Goal: Task Accomplishment & Management: Manage account settings

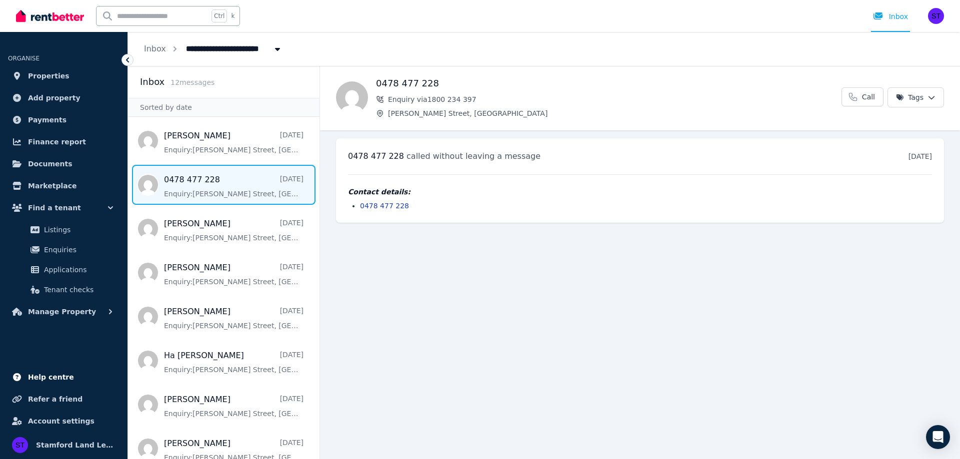
click at [45, 376] on span "Help centre" at bounding box center [51, 377] width 46 height 12
click at [931, 15] on img "button" at bounding box center [936, 16] width 16 height 16
click at [884, 72] on link "Billing" at bounding box center [874, 73] width 53 height 18
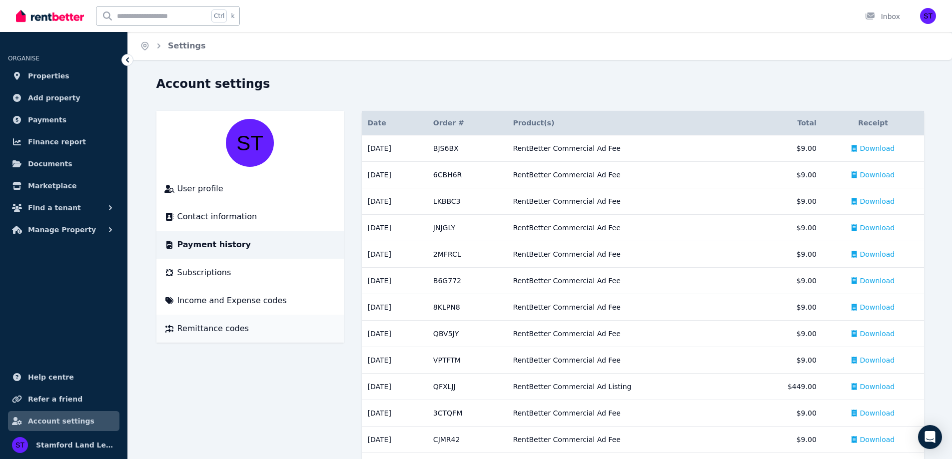
click at [188, 328] on span "Remittance codes" at bounding box center [212, 329] width 71 height 12
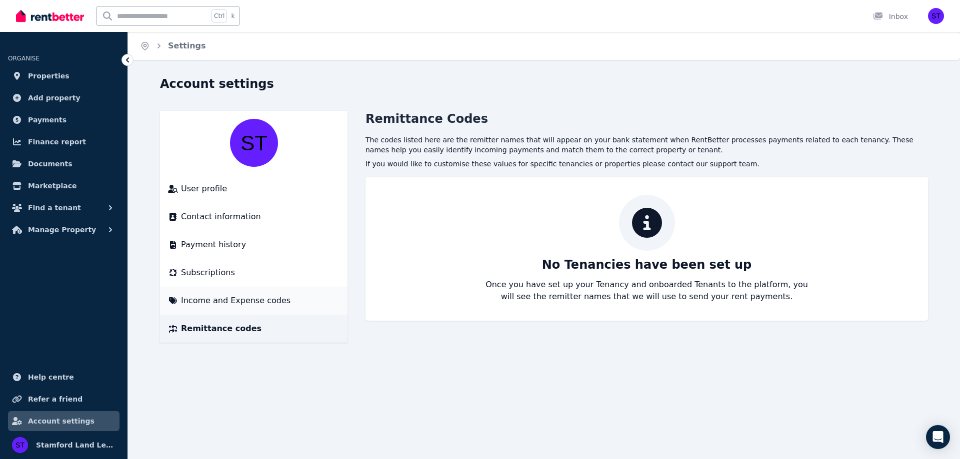
click at [189, 304] on span "Income and Expense codes" at bounding box center [235, 301] width 109 height 12
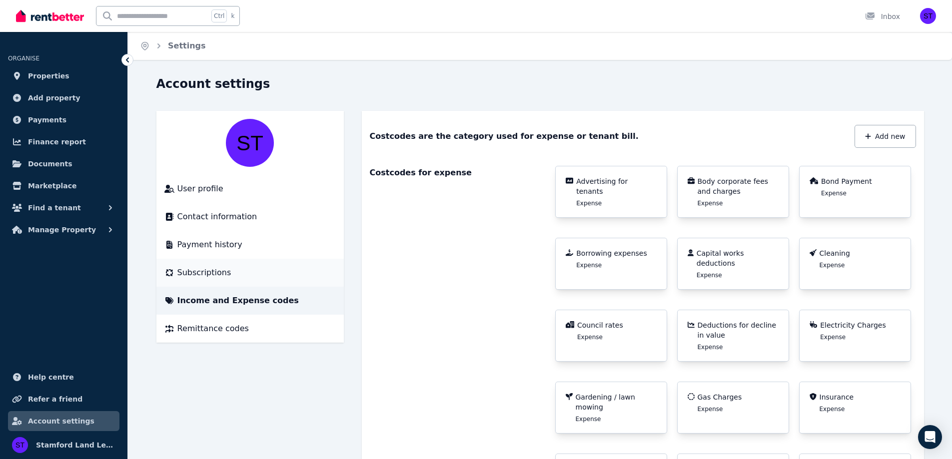
click at [198, 271] on span "Subscriptions" at bounding box center [204, 273] width 54 height 12
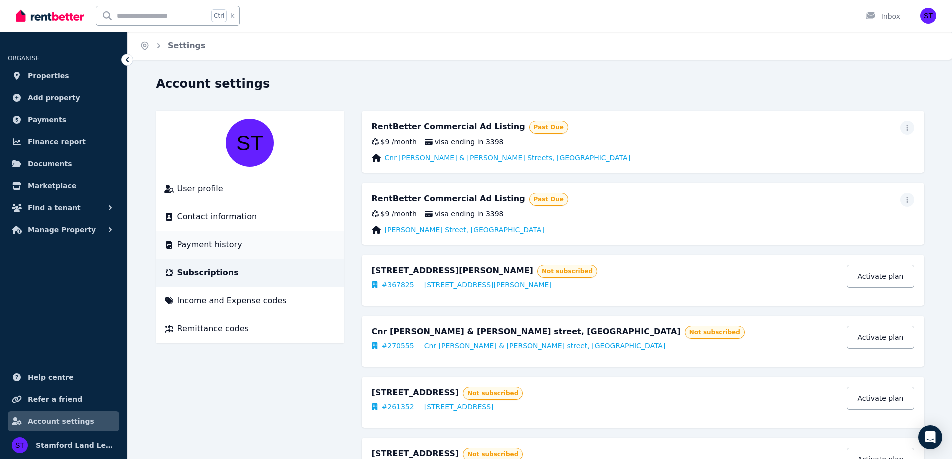
click at [225, 246] on span "Payment history" at bounding box center [209, 245] width 65 height 12
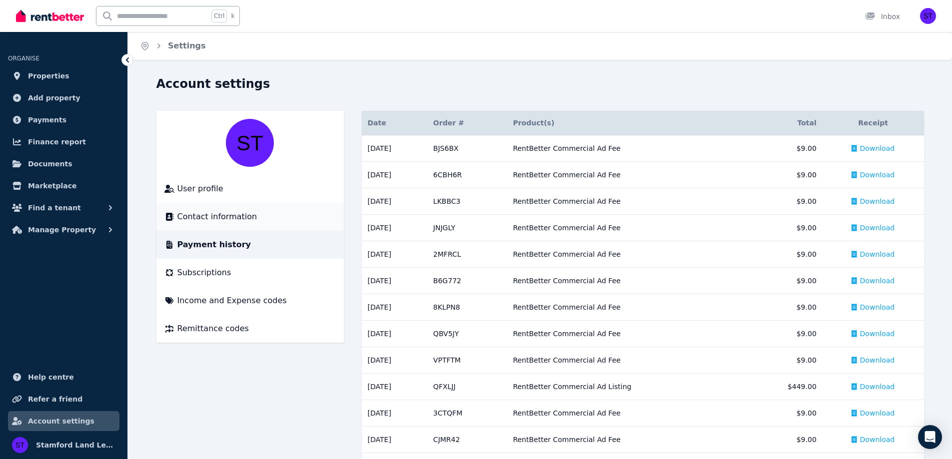
click at [224, 229] on li "Contact information" at bounding box center [249, 217] width 187 height 28
click at [225, 222] on span "Contact information" at bounding box center [217, 217] width 80 height 12
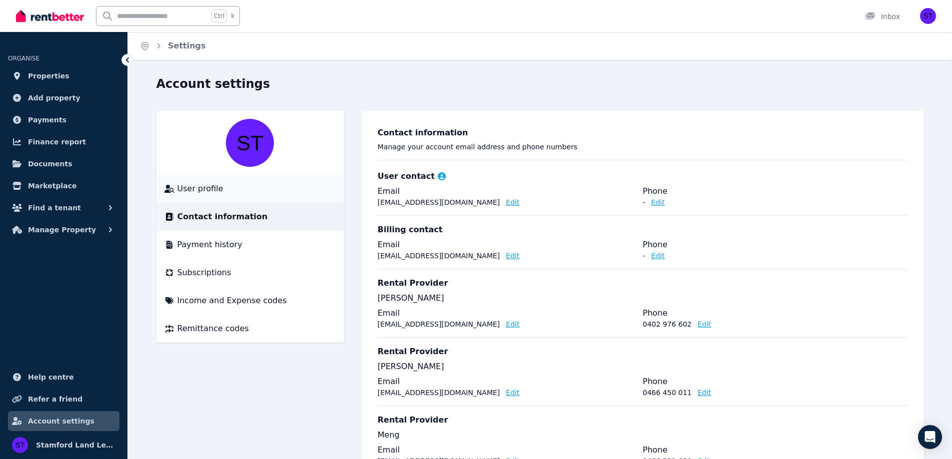
click at [194, 193] on span "User profile" at bounding box center [200, 189] width 46 height 12
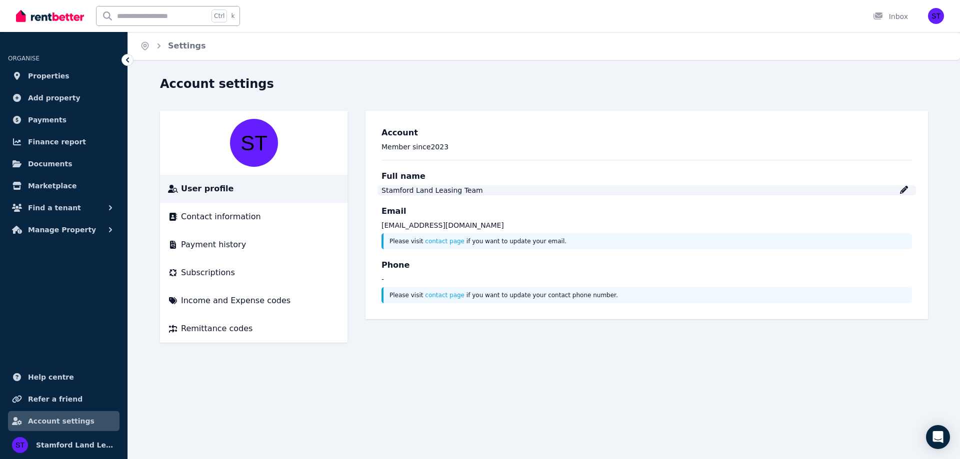
click at [911, 189] on div "Stamford Land Leasing Team" at bounding box center [646, 190] width 530 height 10
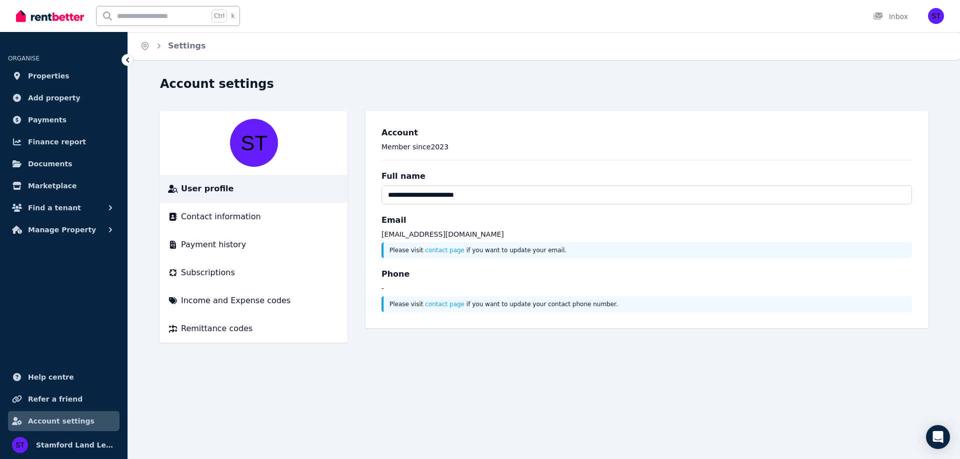
click at [881, 136] on h3 "Account" at bounding box center [646, 133] width 530 height 12
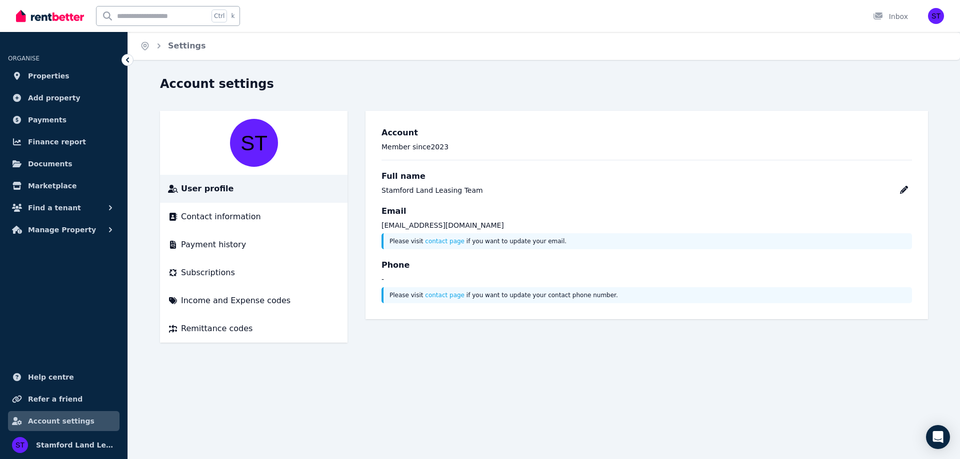
click at [528, 268] on h3 "Phone" at bounding box center [646, 265] width 530 height 12
click at [931, 436] on div "Open Intercom Messenger" at bounding box center [938, 437] width 26 height 26
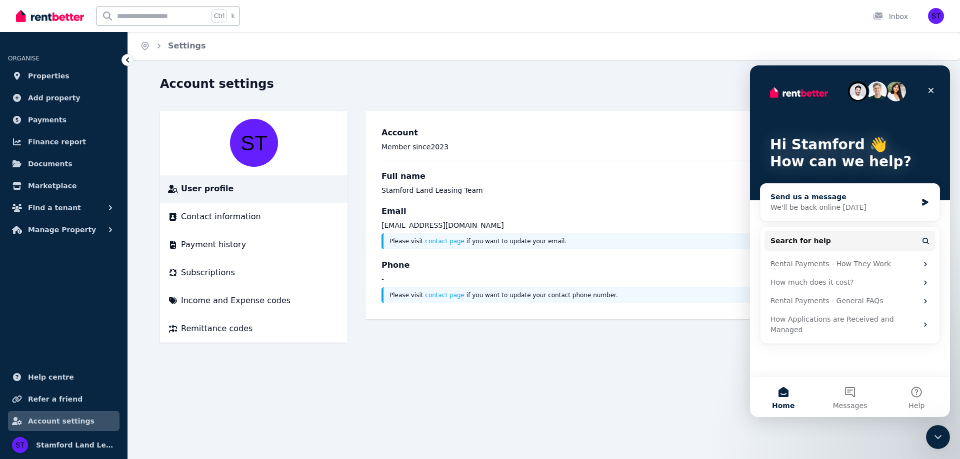
click at [841, 217] on div "Send us a message We'll be back online [DATE]" at bounding box center [849, 202] width 179 height 37
click at [841, 217] on main "Hi Stamford 👋 How can we help? Send us a message We'll be back online [DATE] Se…" at bounding box center [850, 241] width 200 height 352
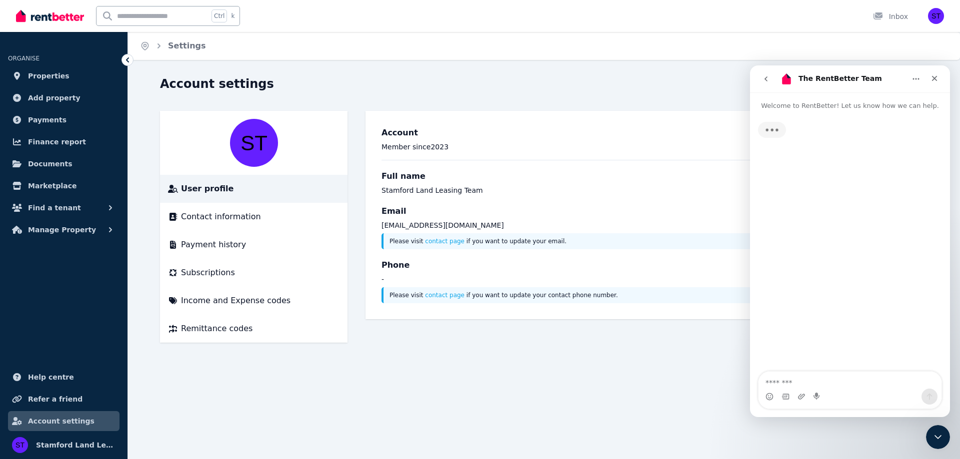
click at [765, 77] on icon "go back" at bounding box center [766, 79] width 8 height 8
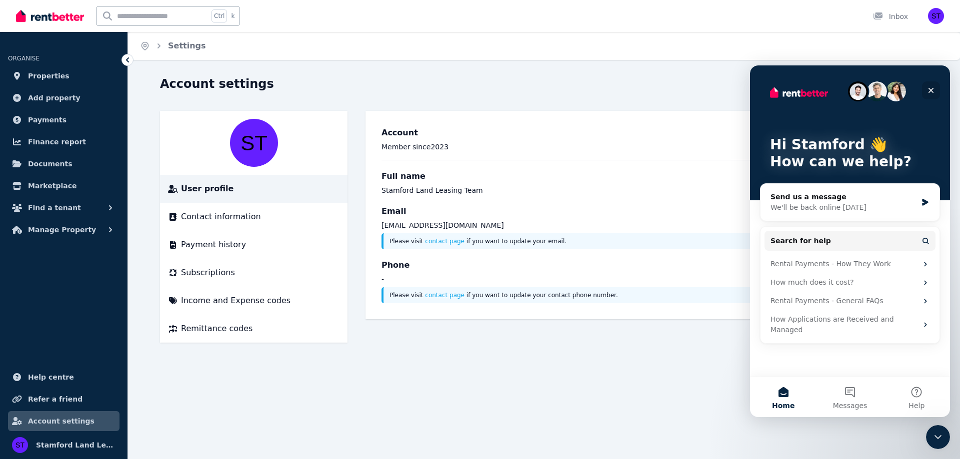
click at [933, 90] on icon "Close" at bounding box center [931, 90] width 8 height 8
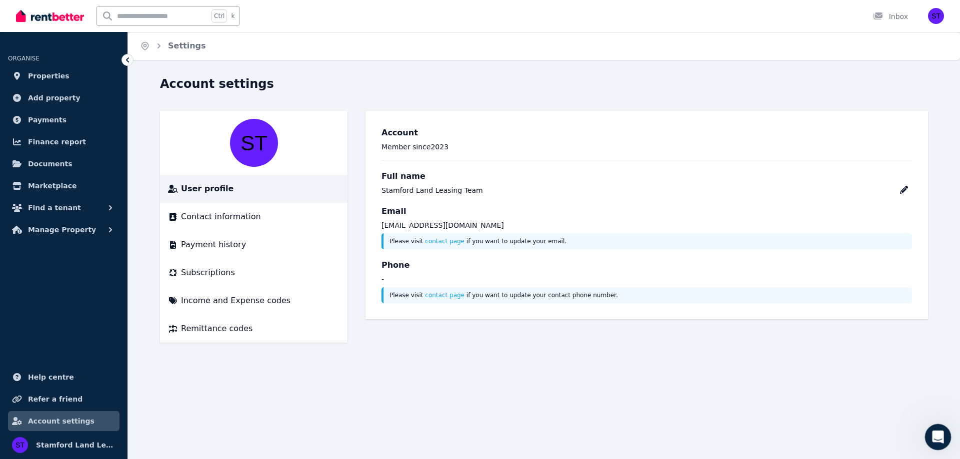
click at [930, 437] on icon "Open Intercom Messenger" at bounding box center [936, 436] width 16 height 16
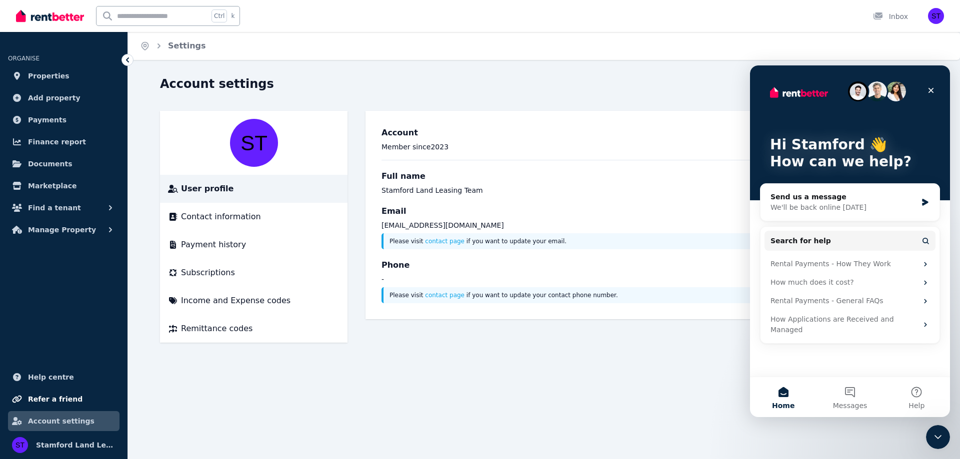
click at [58, 400] on span "Refer a friend" at bounding box center [55, 399] width 54 height 12
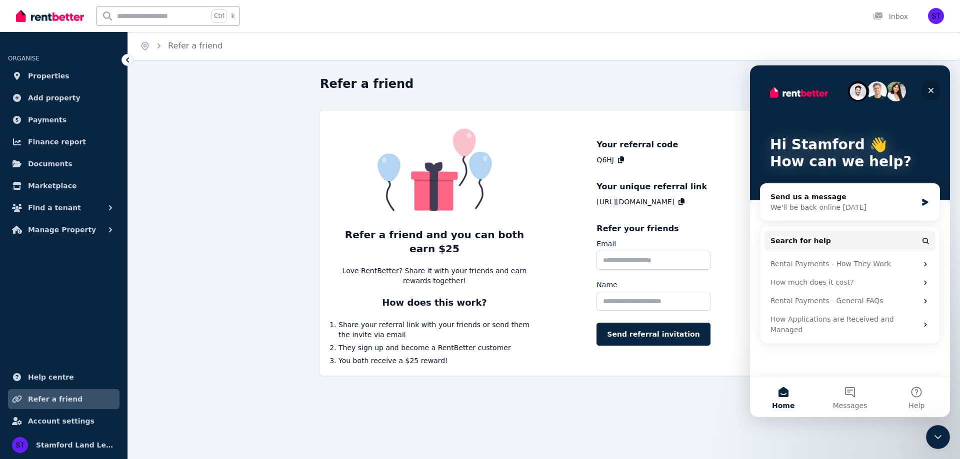
click at [926, 88] on div "Close" at bounding box center [931, 90] width 18 height 18
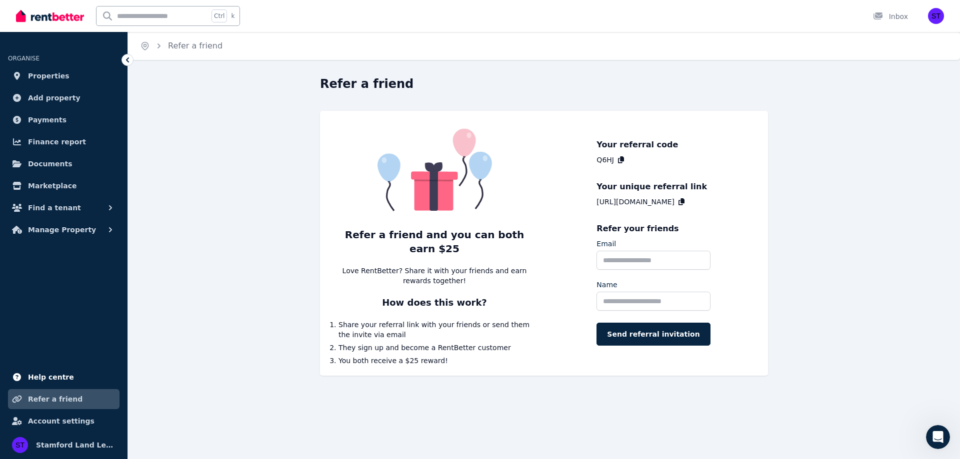
click at [60, 378] on span "Help centre" at bounding box center [51, 377] width 46 height 12
click at [50, 369] on link "Help centre" at bounding box center [63, 377] width 111 height 20
click at [38, 160] on span "Documents" at bounding box center [50, 164] width 44 height 12
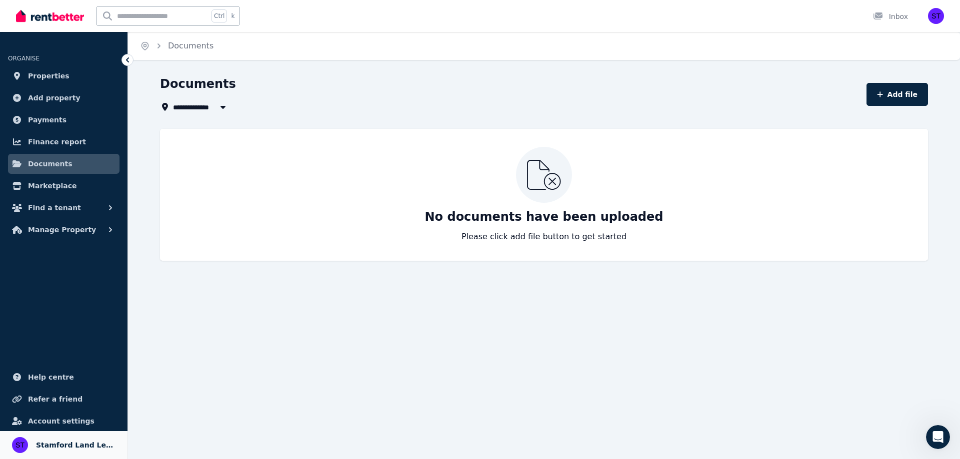
click at [72, 446] on span "Stamford Land Leasing Team" at bounding box center [75, 445] width 79 height 12
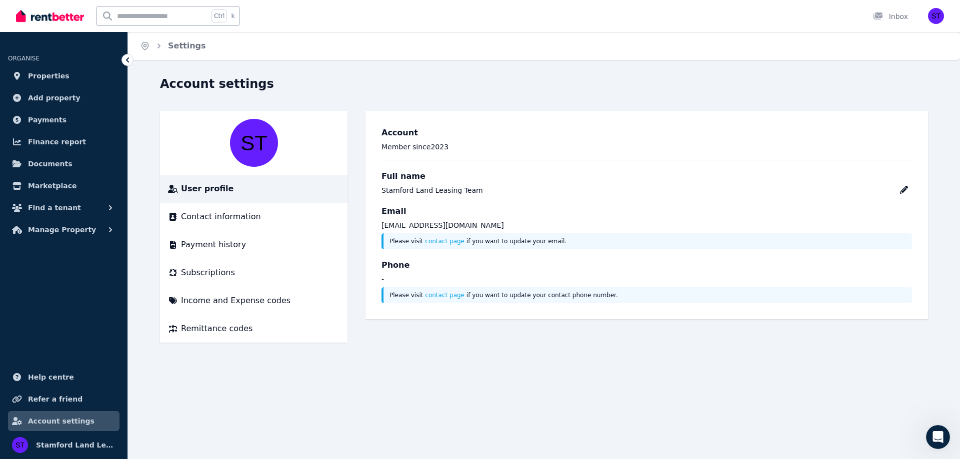
click at [959, 16] on div "Open main menu Ctrl k Inbox Open user menu" at bounding box center [480, 16] width 960 height 32
click at [943, 19] on div "Open user menu" at bounding box center [936, 16] width 16 height 16
click at [932, 20] on img "button" at bounding box center [936, 16] width 16 height 16
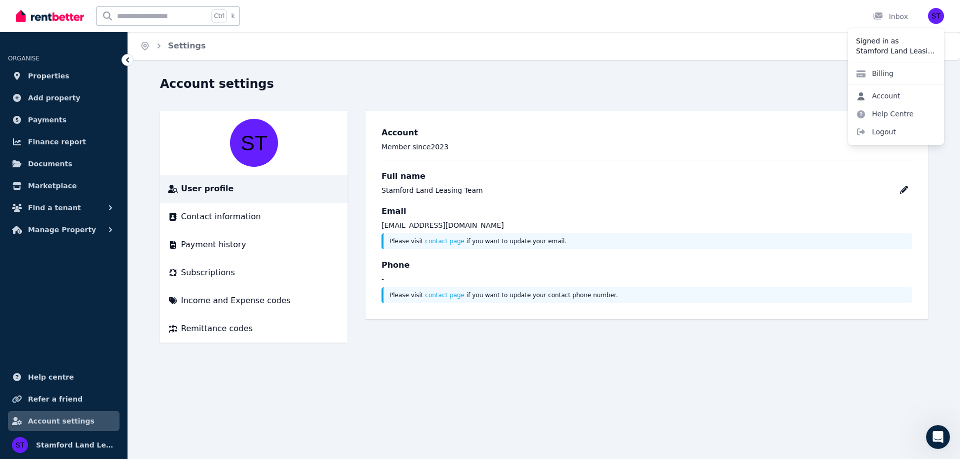
click at [882, 95] on link "Account" at bounding box center [878, 96] width 60 height 18
click at [900, 48] on p "Stamford Land Leasing Team" at bounding box center [896, 51] width 80 height 10
click at [876, 75] on link "Billing" at bounding box center [874, 73] width 53 height 18
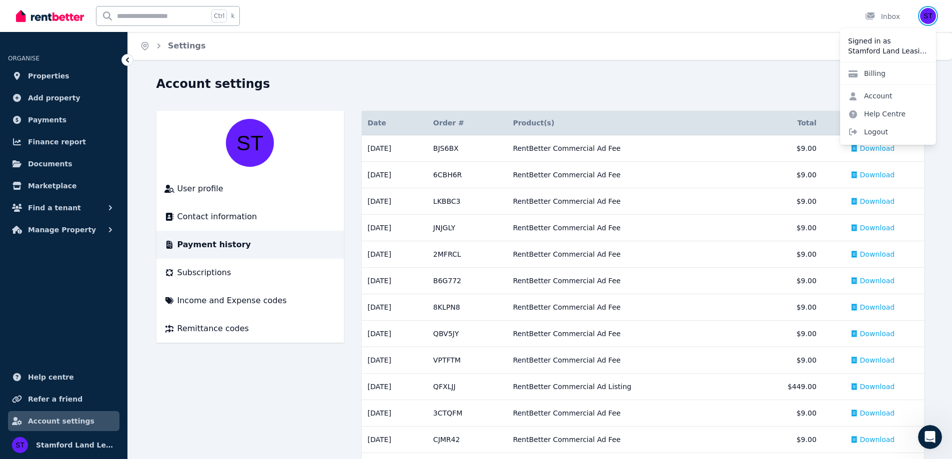
click at [923, 10] on img "button" at bounding box center [928, 16] width 16 height 16
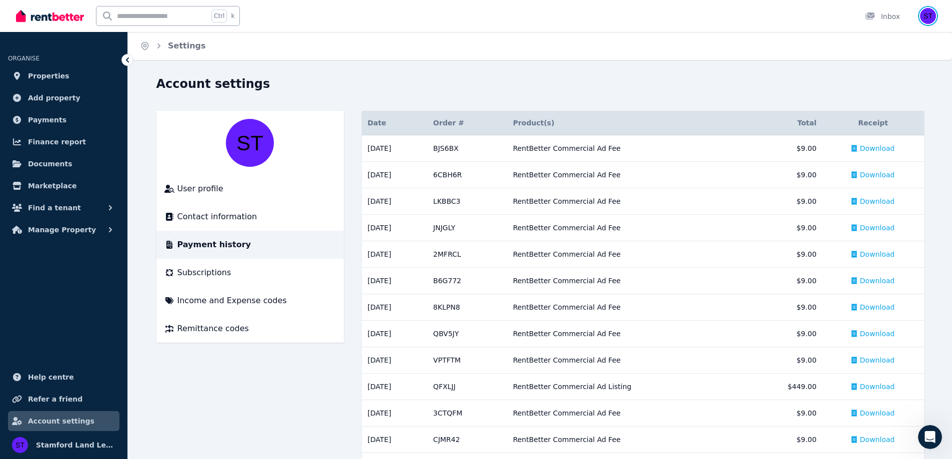
click at [928, 19] on img "button" at bounding box center [928, 16] width 16 height 16
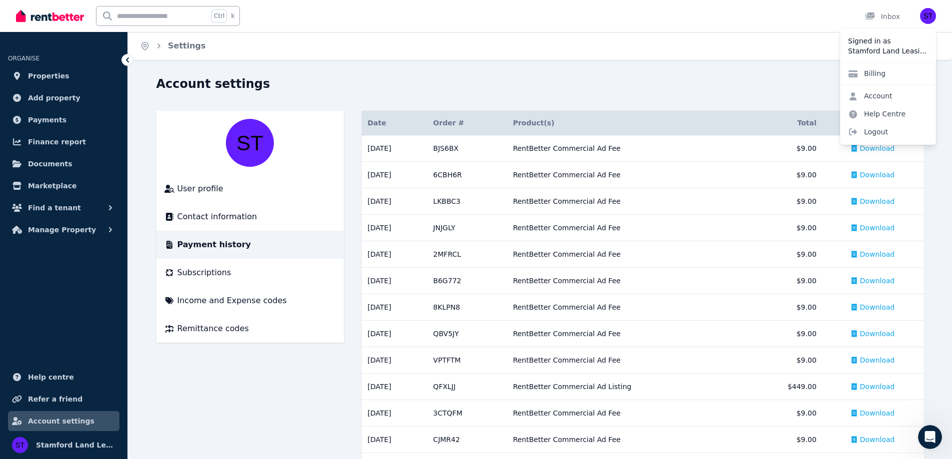
click at [10, 55] on span "ORGANISE" at bounding box center [23, 58] width 31 height 7
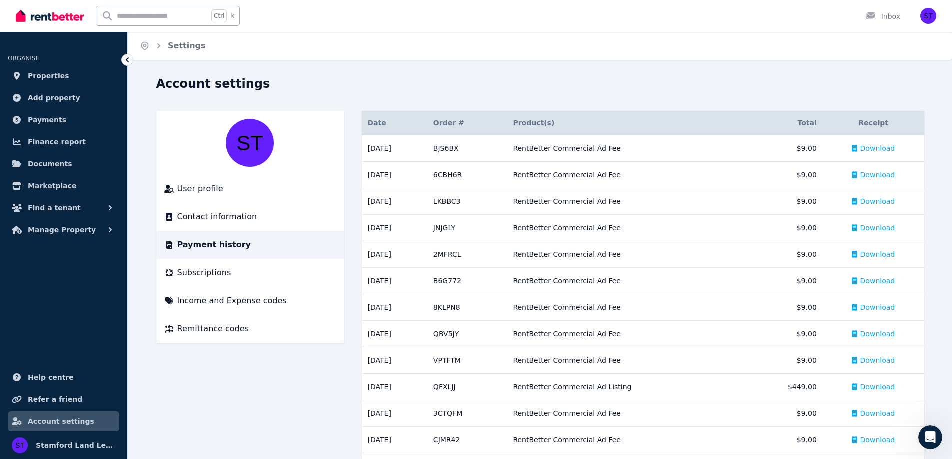
drag, startPoint x: 133, startPoint y: 61, endPoint x: 127, endPoint y: 63, distance: 5.7
click at [132, 62] on div at bounding box center [127, 60] width 12 height 12
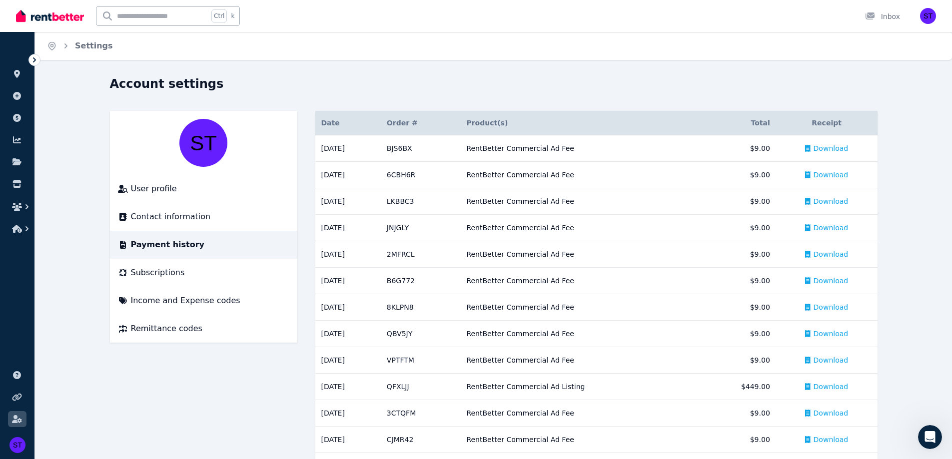
click at [32, 62] on icon at bounding box center [34, 60] width 10 height 10
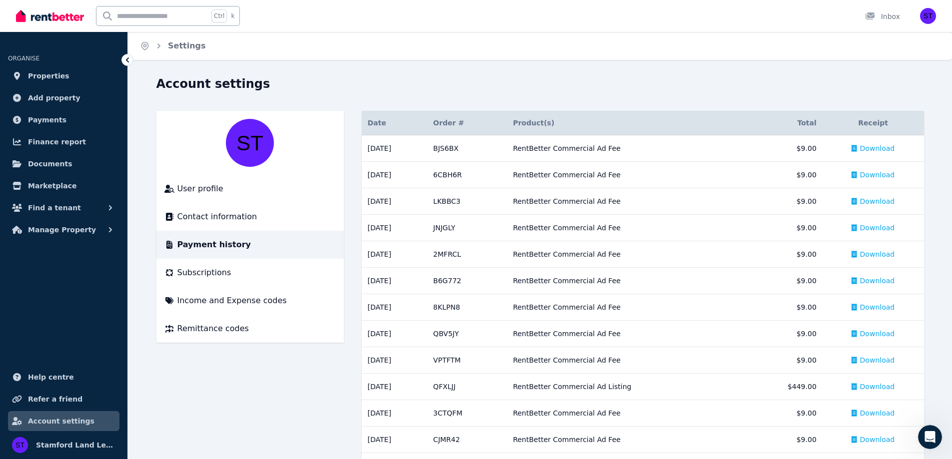
click at [161, 47] on icon "Breadcrumb" at bounding box center [159, 46] width 10 height 10
click at [156, 47] on icon "Breadcrumb" at bounding box center [159, 46] width 10 height 10
click at [190, 46] on link "Settings" at bounding box center [187, 45] width 38 height 9
click at [210, 192] on span "User profile" at bounding box center [200, 189] width 46 height 12
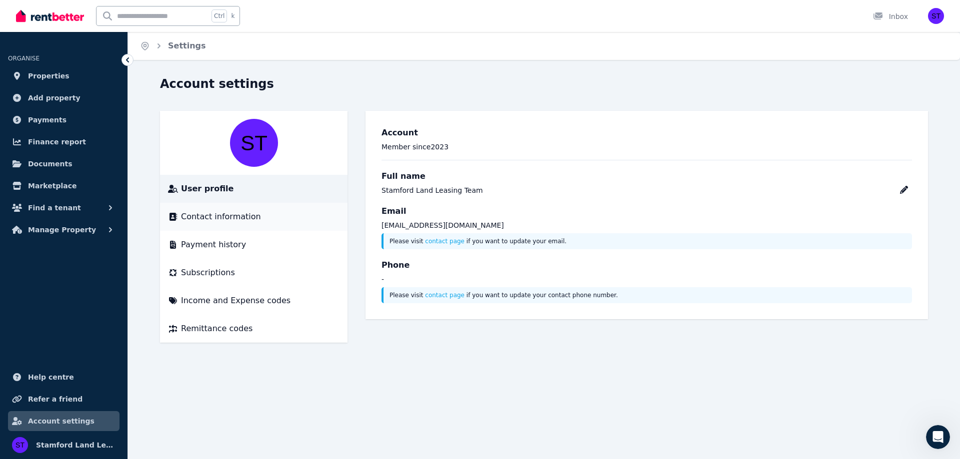
click at [213, 217] on span "Contact information" at bounding box center [221, 217] width 80 height 12
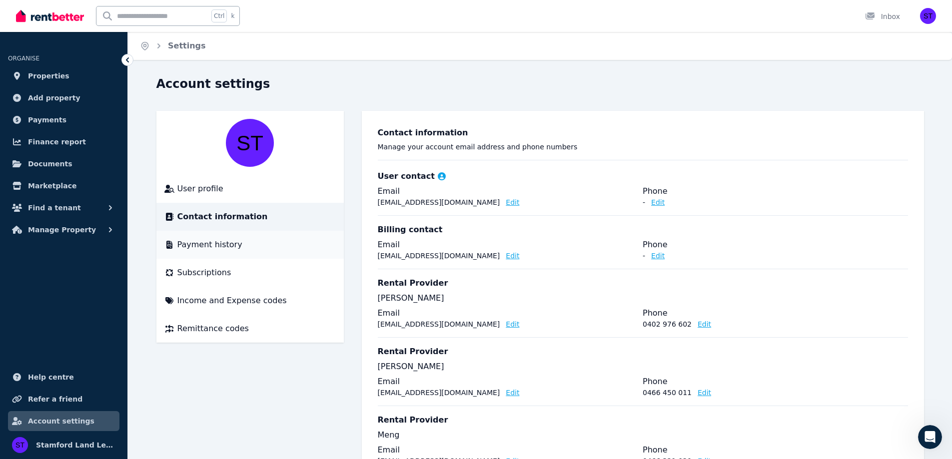
drag, startPoint x: 217, startPoint y: 236, endPoint x: 217, endPoint y: 243, distance: 7.0
click at [217, 236] on li "Payment history" at bounding box center [249, 245] width 187 height 28
click at [216, 246] on span "Payment history" at bounding box center [209, 245] width 65 height 12
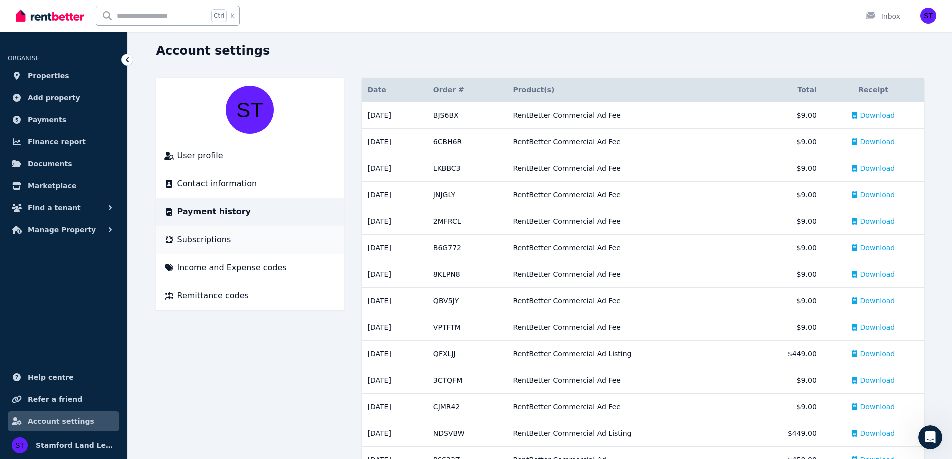
scroll to position [50, 0]
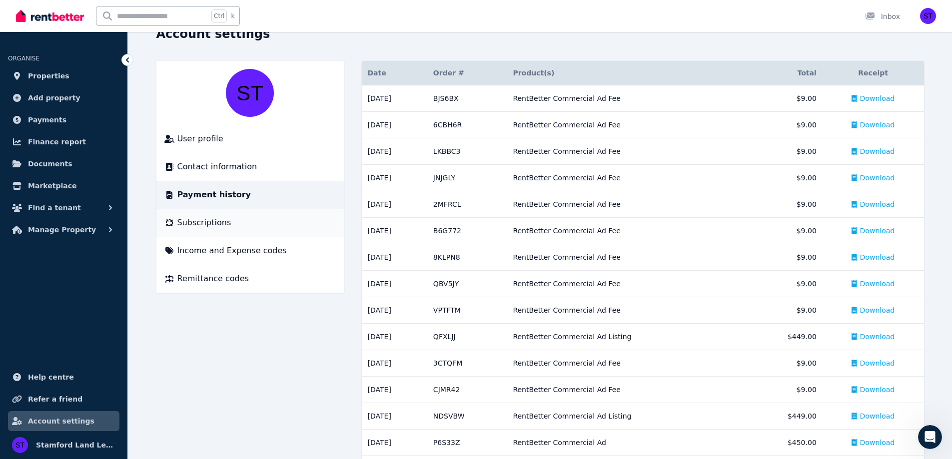
click at [192, 220] on span "Subscriptions" at bounding box center [204, 223] width 54 height 12
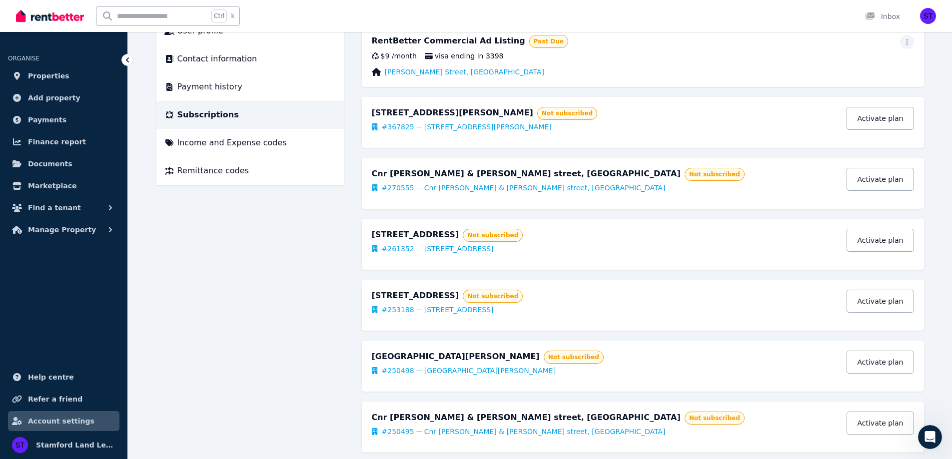
scroll to position [29, 0]
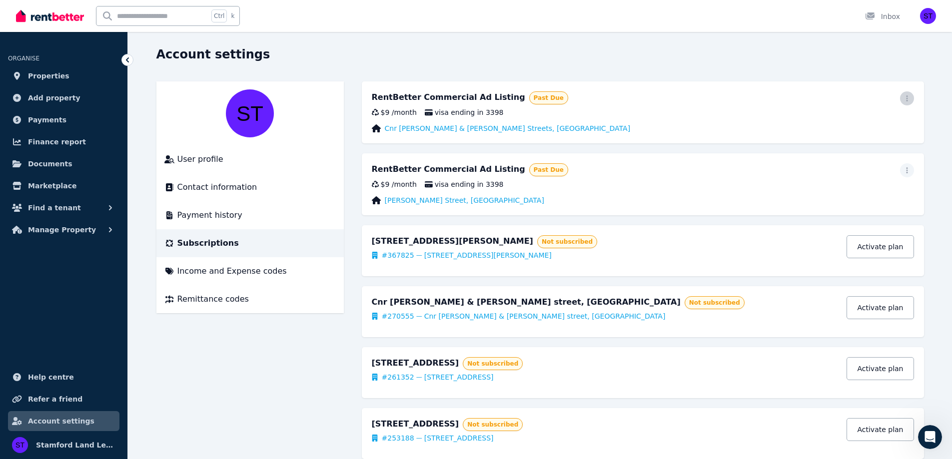
click at [905, 98] on icon "button" at bounding box center [907, 98] width 8 height 7
click at [459, 127] on link "Cnr [PERSON_NAME] & [PERSON_NAME] Streets, [GEOGRAPHIC_DATA]" at bounding box center [508, 128] width 246 height 10
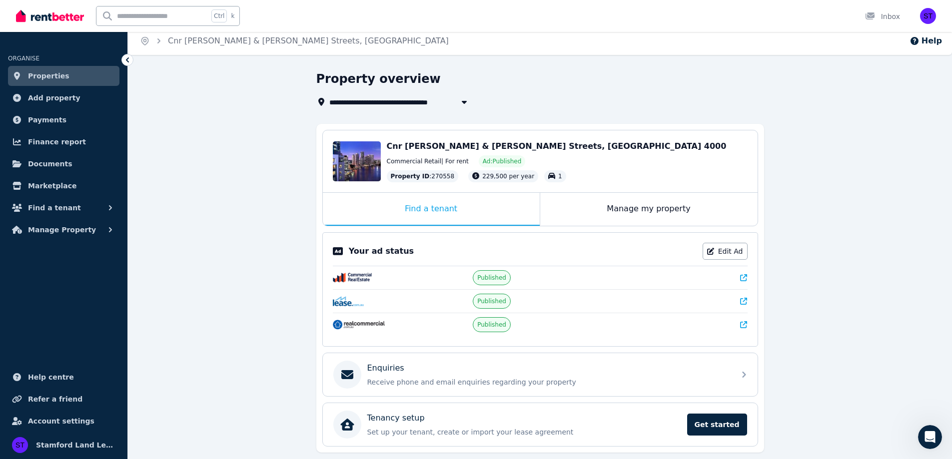
scroll to position [36, 0]
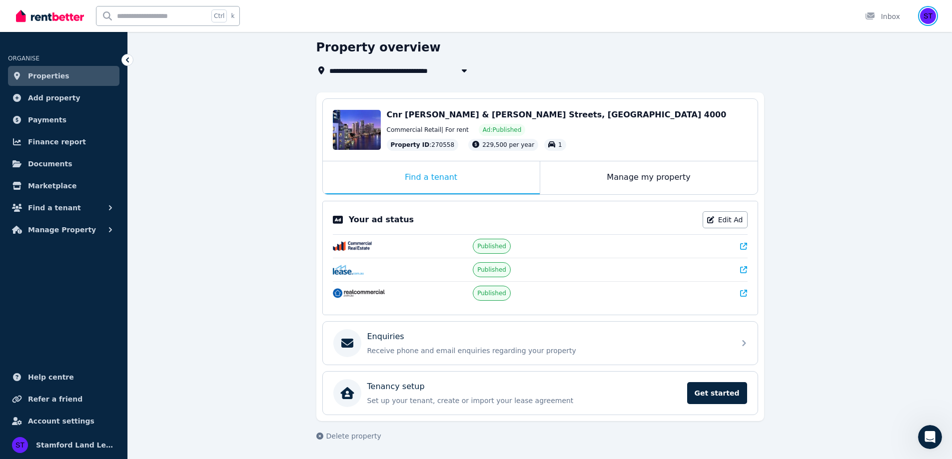
click at [920, 17] on img "button" at bounding box center [928, 16] width 16 height 16
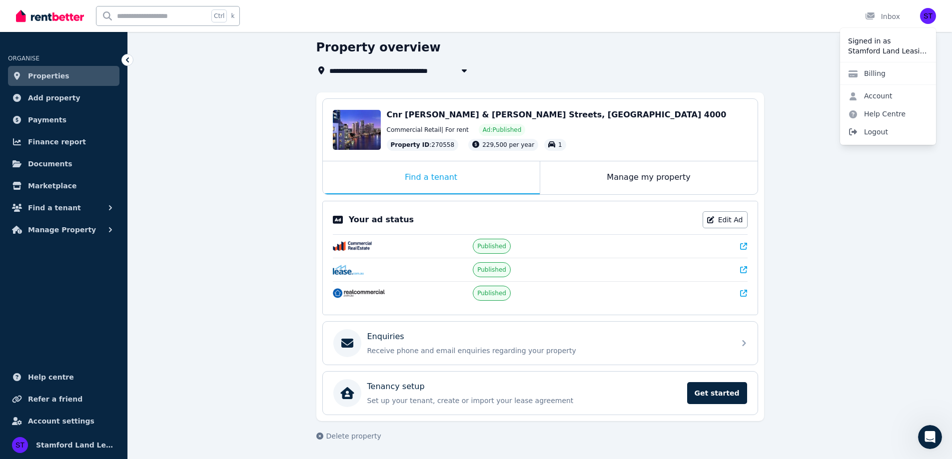
click at [870, 127] on span "Logout" at bounding box center [888, 132] width 96 height 18
